Goal: Navigation & Orientation: Understand site structure

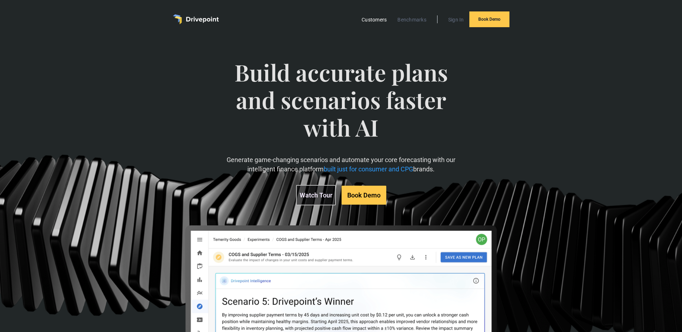
click at [377, 23] on link "Customers" at bounding box center [374, 19] width 32 height 9
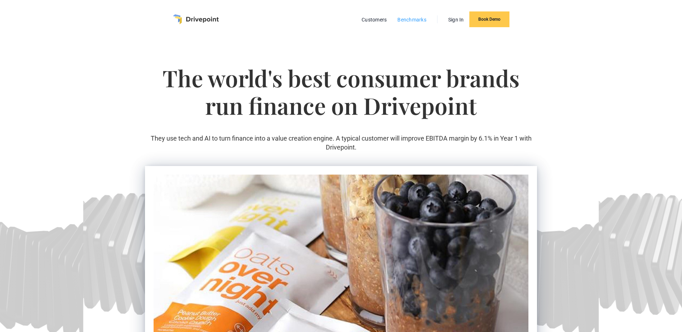
click at [407, 23] on link "Benchmarks" at bounding box center [412, 19] width 36 height 9
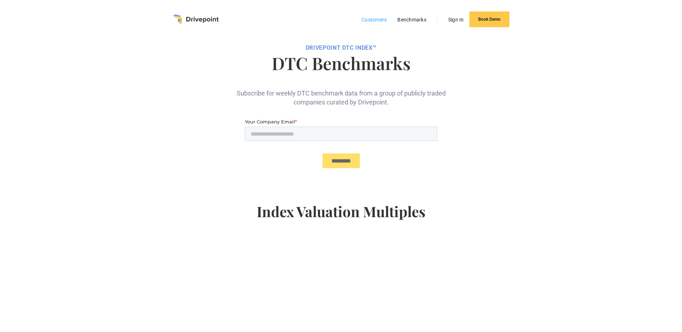
click at [373, 19] on link "Customers" at bounding box center [374, 19] width 32 height 9
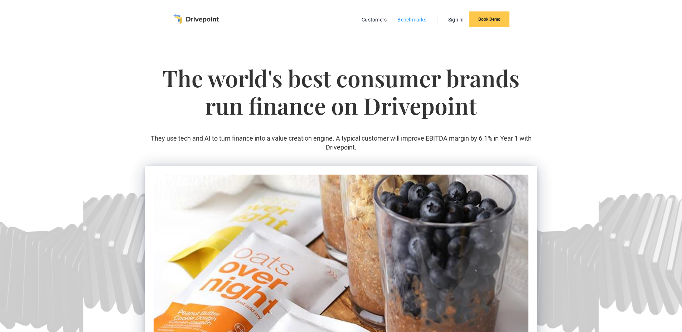
click at [404, 15] on link "Benchmarks" at bounding box center [412, 19] width 36 height 9
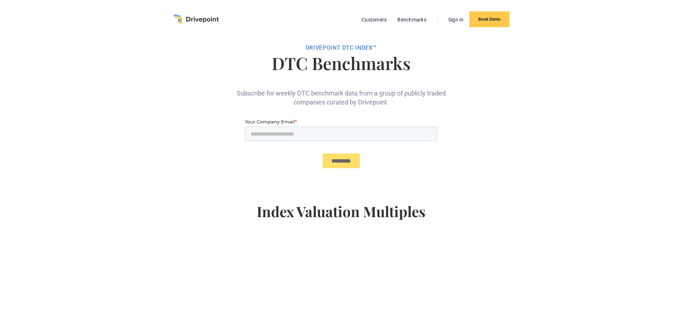
click at [290, 15] on div "Customers Benchmarks Sign In Book Demo" at bounding box center [341, 19] width 336 height 16
drag, startPoint x: 200, startPoint y: 21, endPoint x: 181, endPoint y: 21, distance: 19.0
click at [181, 21] on div "Customers Benchmarks Sign In Book Demo" at bounding box center [341, 19] width 336 height 16
click at [122, 94] on div "DRIVEPOiNT DTC Index™ DTC Benchmarks Subscribe for weekly DTC benchmark data fr…" at bounding box center [341, 283] width 682 height 488
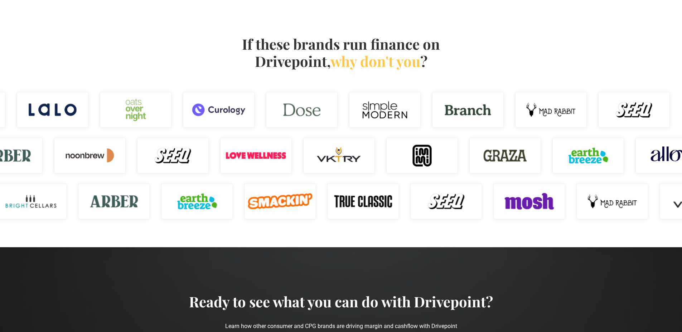
scroll to position [913, 0]
